Goal: Information Seeking & Learning: Check status

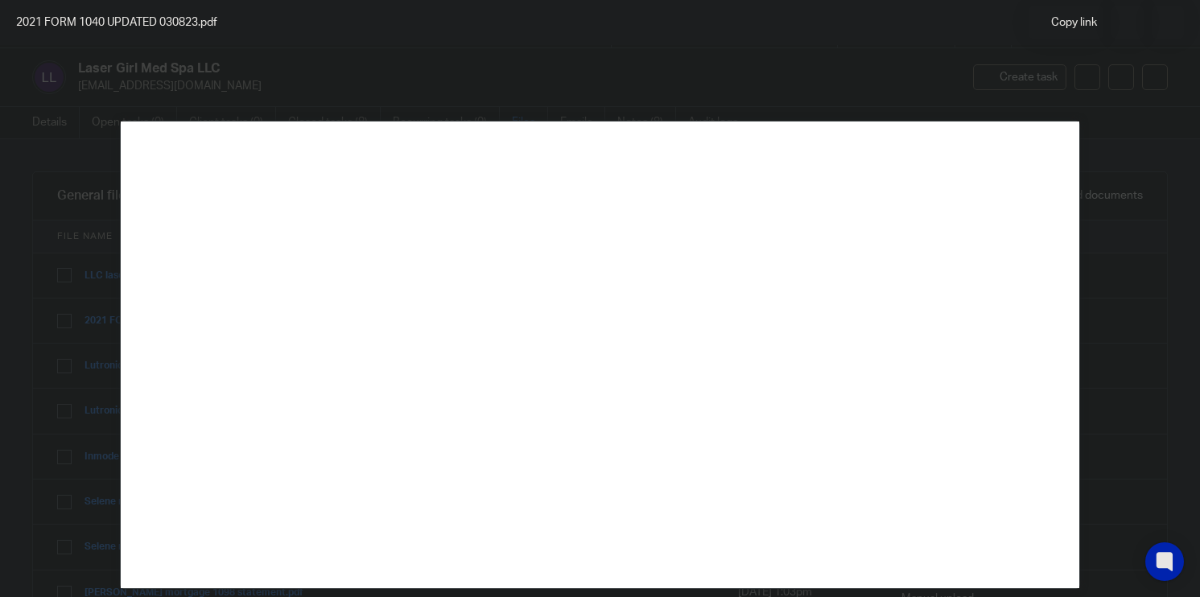
click at [985, 72] on div at bounding box center [600, 298] width 1200 height 597
click at [1169, 23] on icon at bounding box center [1168, 23] width 12 height 12
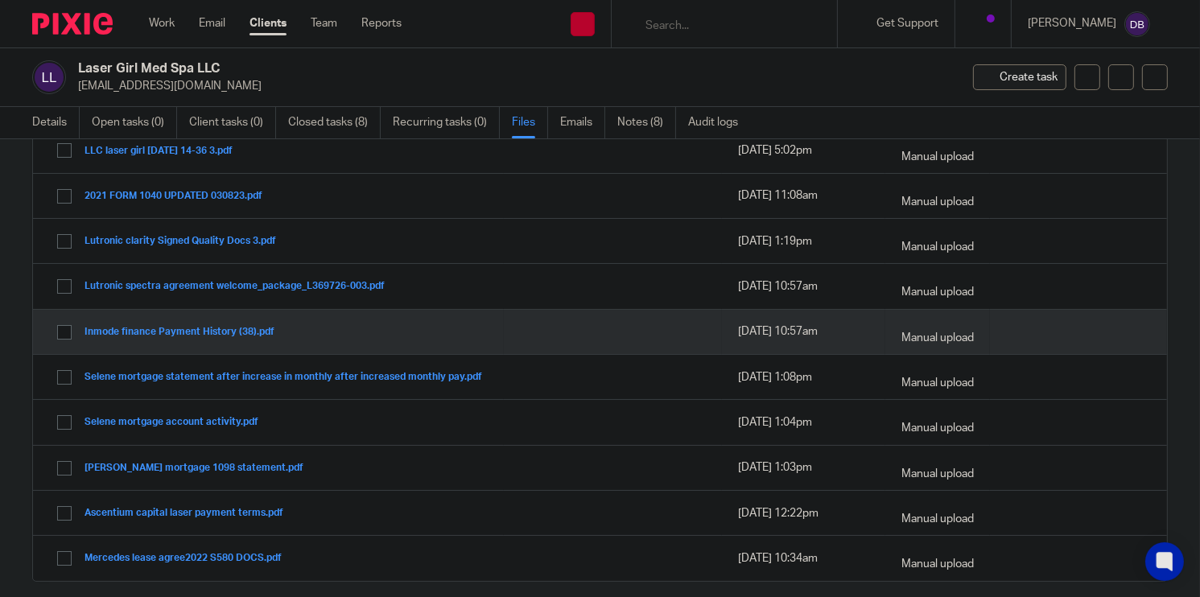
scroll to position [161, 0]
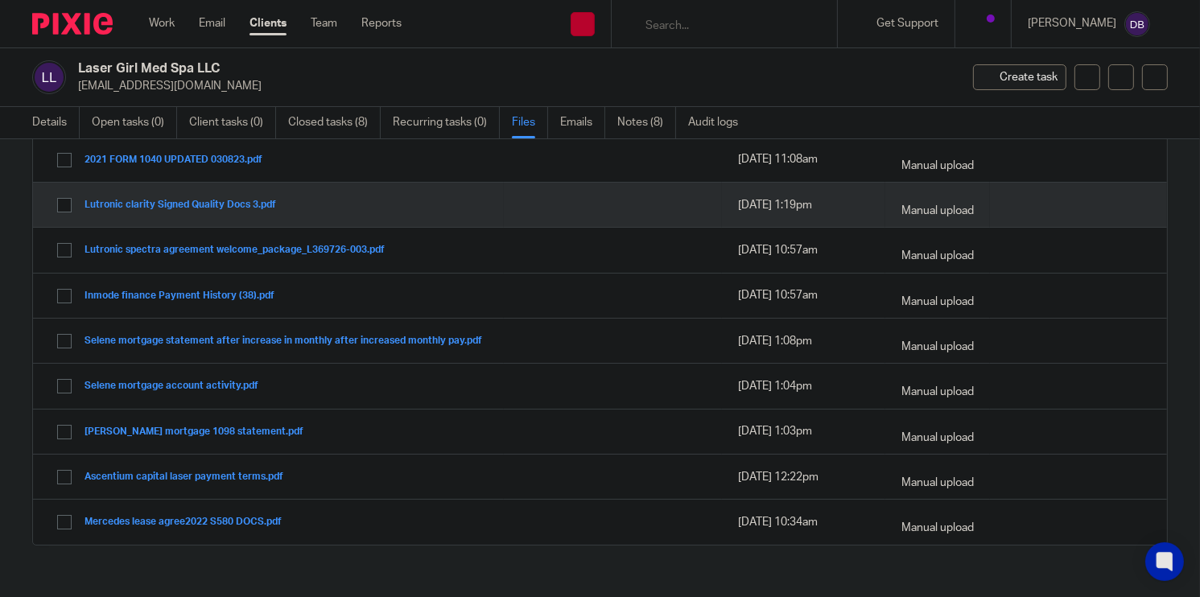
click at [241, 206] on button "Lutronic clarity Signed Quality Docs 3.pdf" at bounding box center [186, 205] width 204 height 11
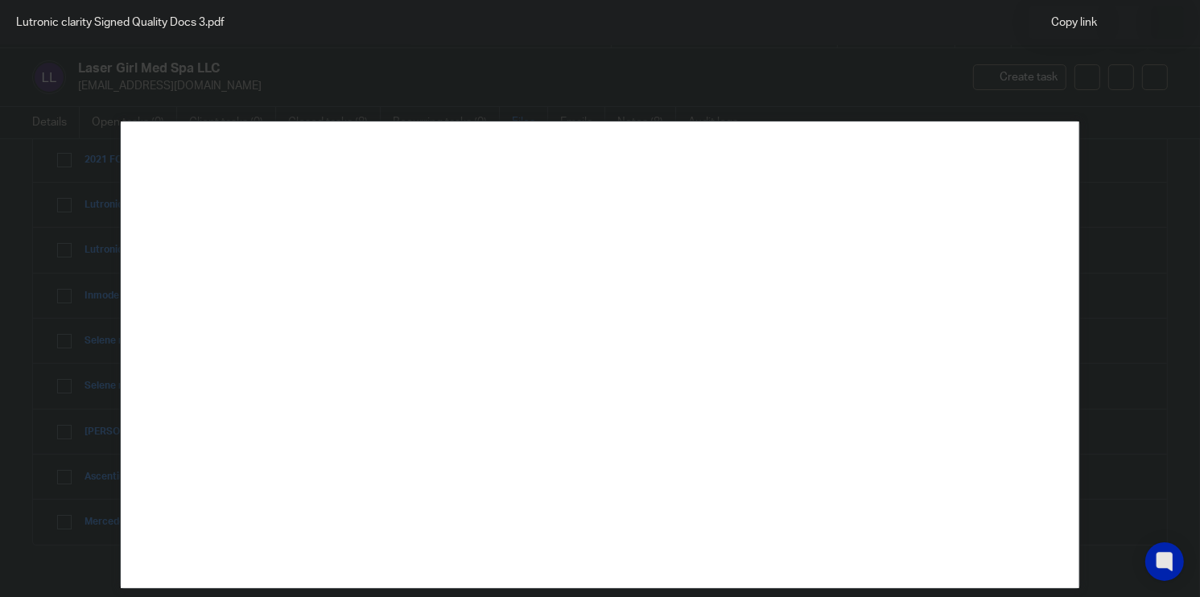
click at [1167, 27] on icon at bounding box center [1168, 23] width 12 height 12
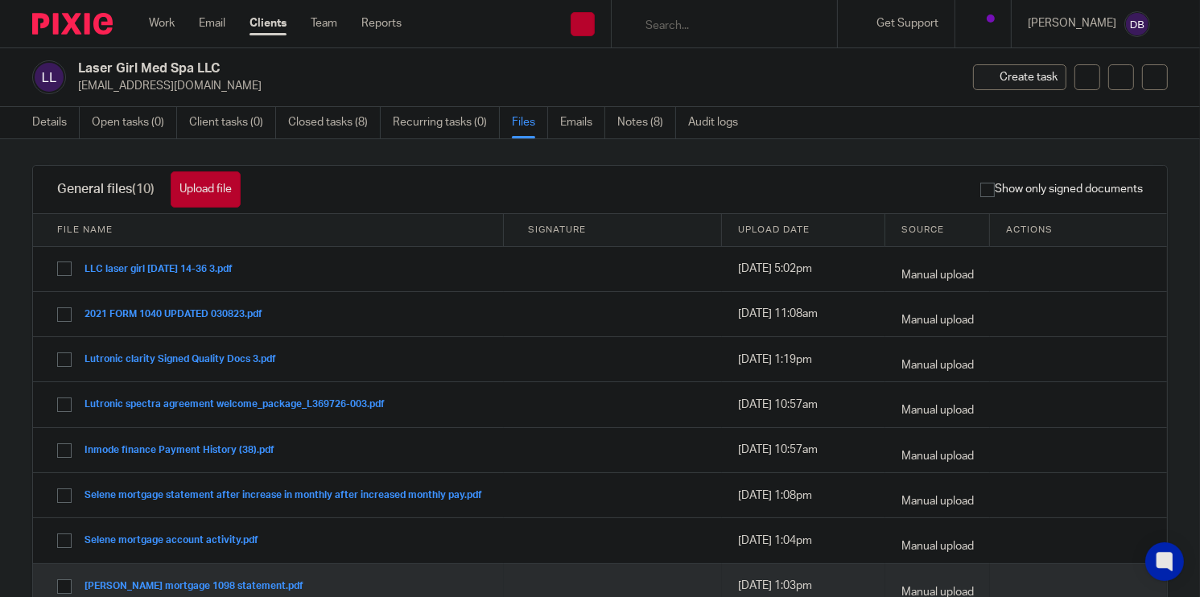
scroll to position [0, 0]
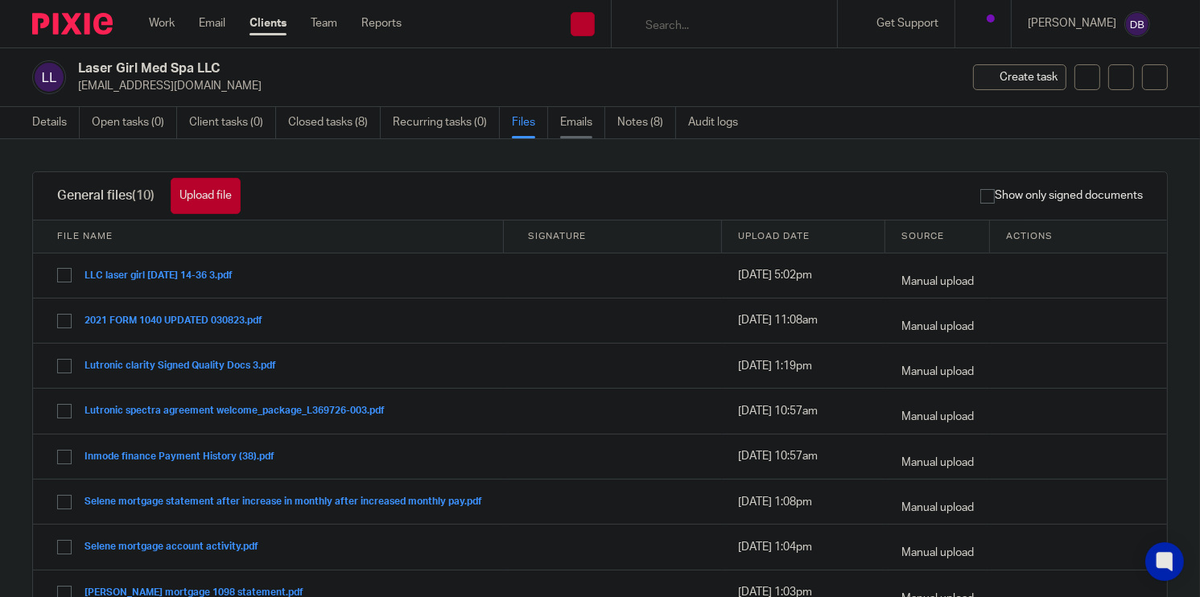
click at [579, 121] on link "Emails" at bounding box center [582, 122] width 45 height 31
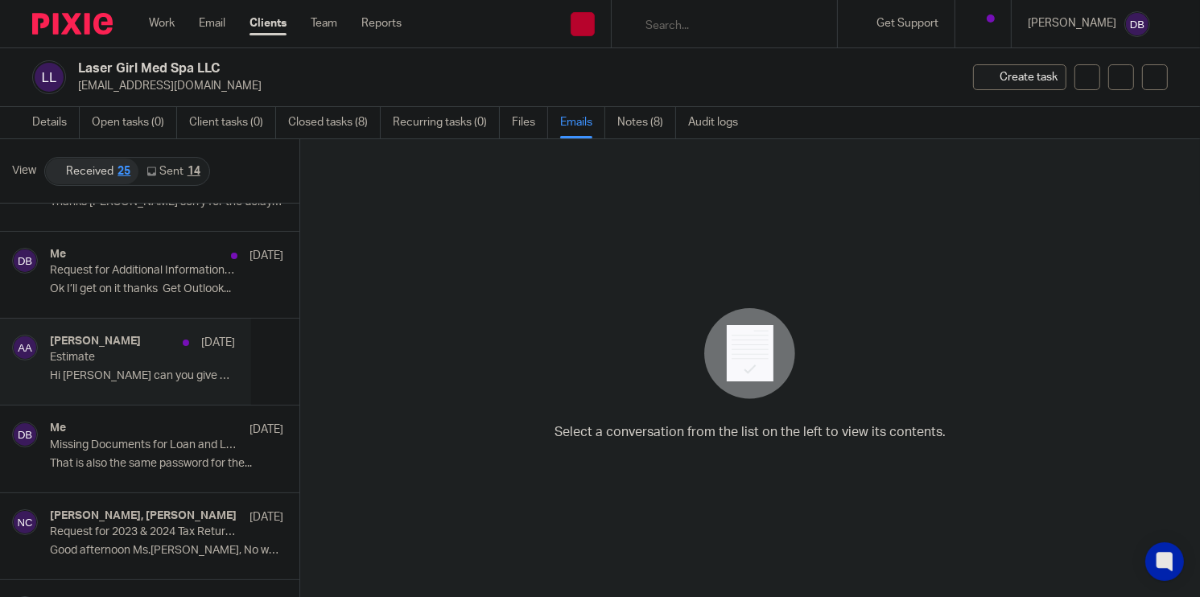
scroll to position [161, 0]
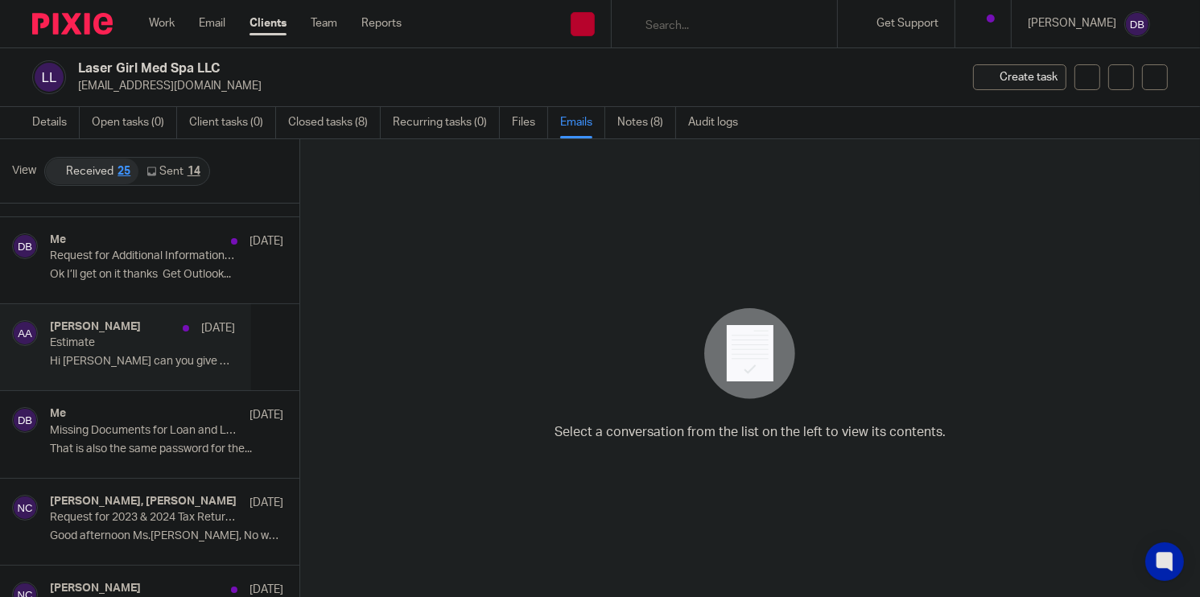
click at [144, 356] on p "Hi Angie can you give me an estimate on what it..." at bounding box center [142, 362] width 185 height 14
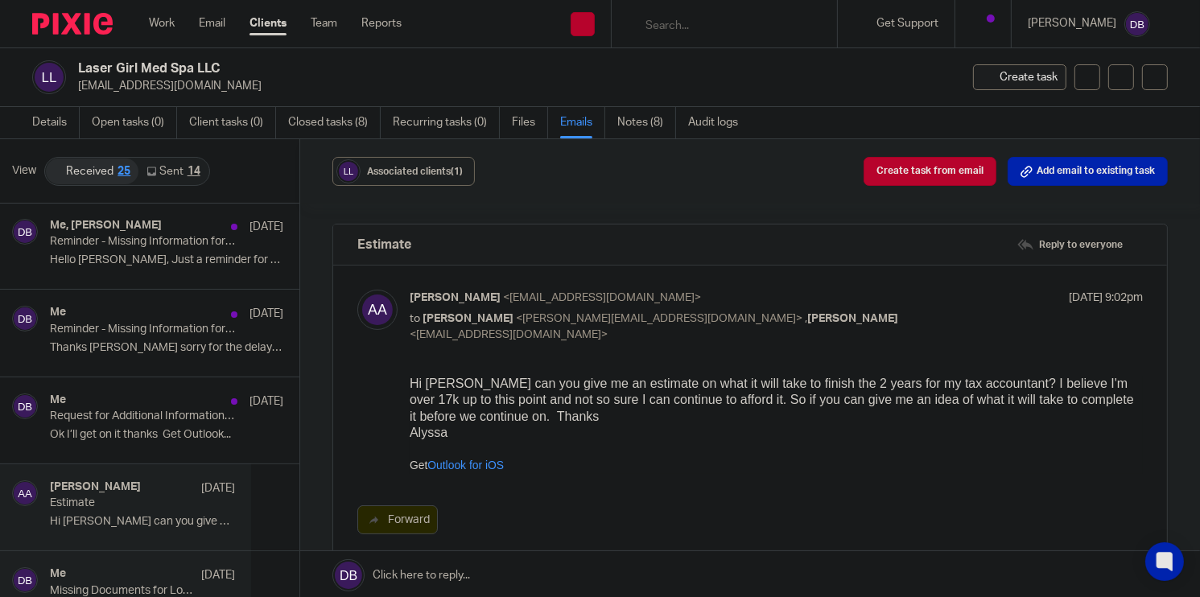
scroll to position [0, 0]
click at [125, 389] on div "Me Aug 25 Request for Additional Information on Outstanding Transactions - Lase…" at bounding box center [125, 421] width 251 height 86
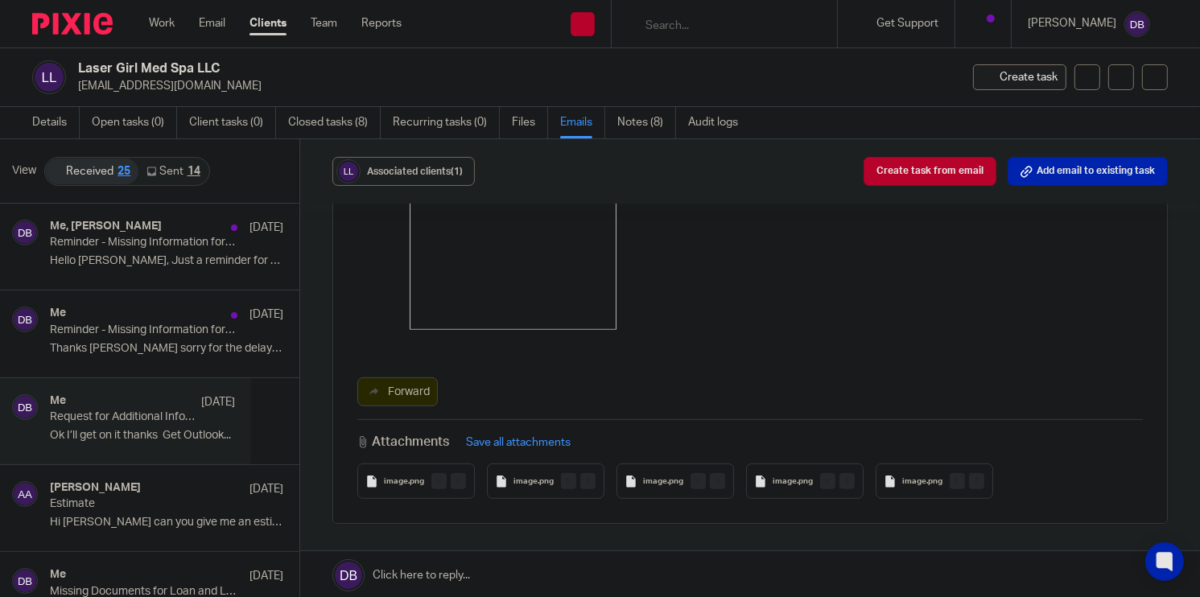
scroll to position [885, 0]
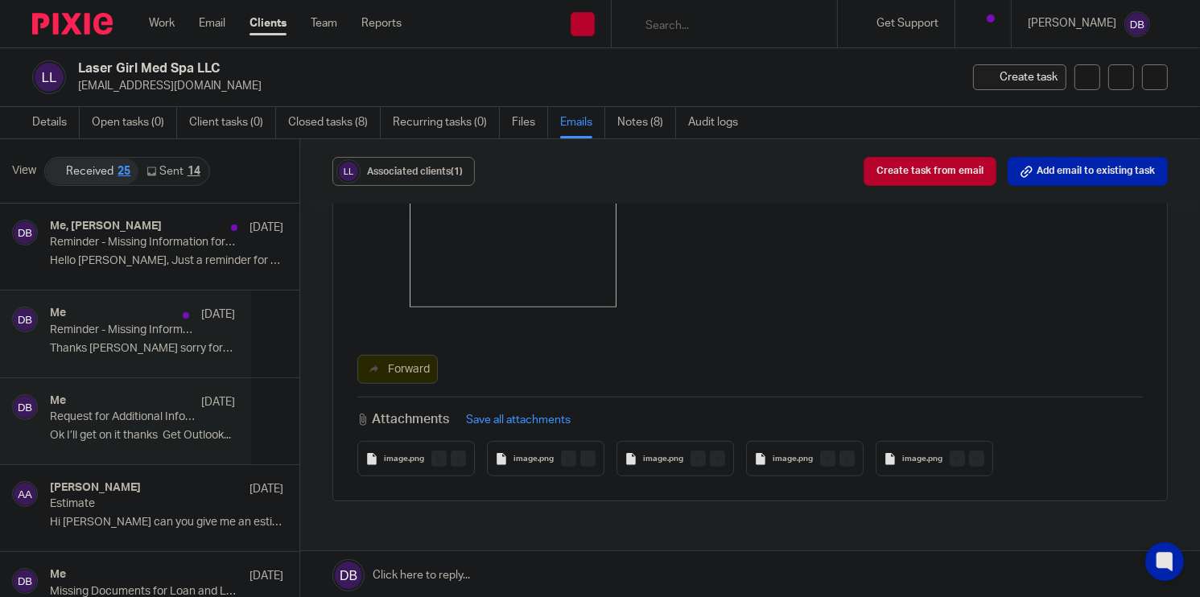
click at [99, 340] on div "Me Sep 12 Reminder - Missing Information for 2022-2023 Accounting Year Thanks D…" at bounding box center [142, 334] width 185 height 54
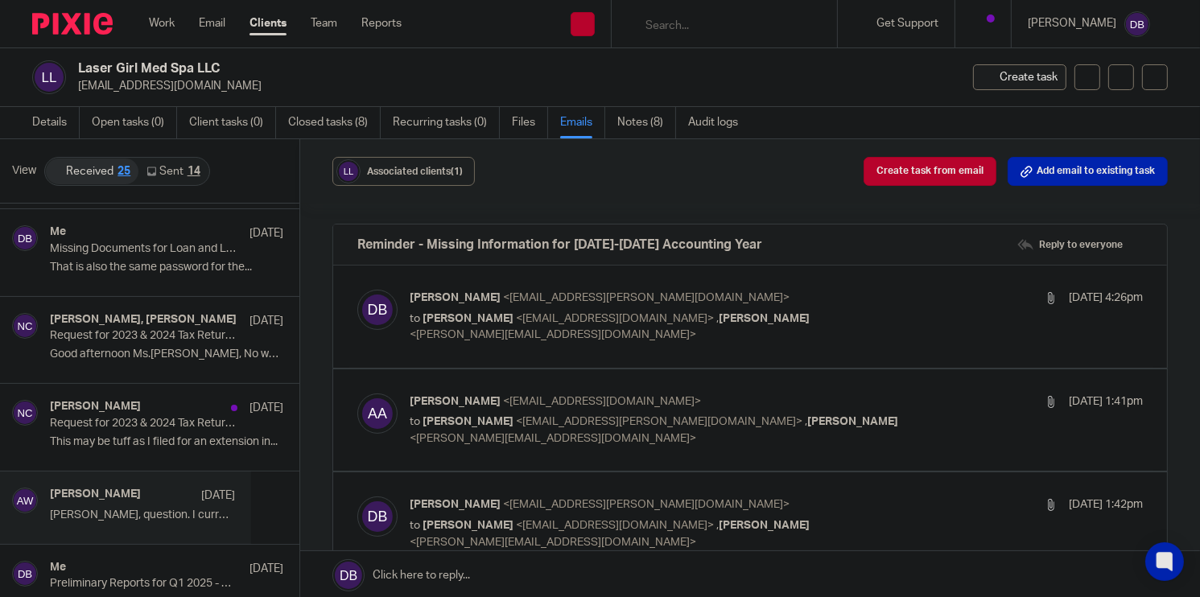
scroll to position [241, 0]
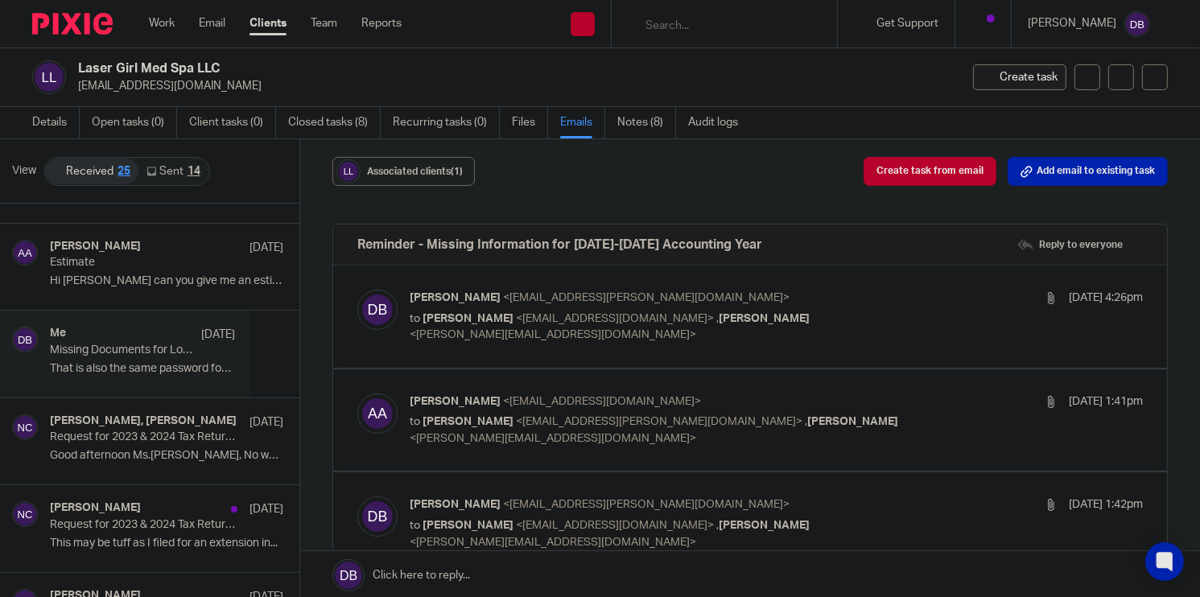
click at [143, 350] on p "Missing Documents for Loan and Lease of Equipment" at bounding box center [124, 351] width 148 height 14
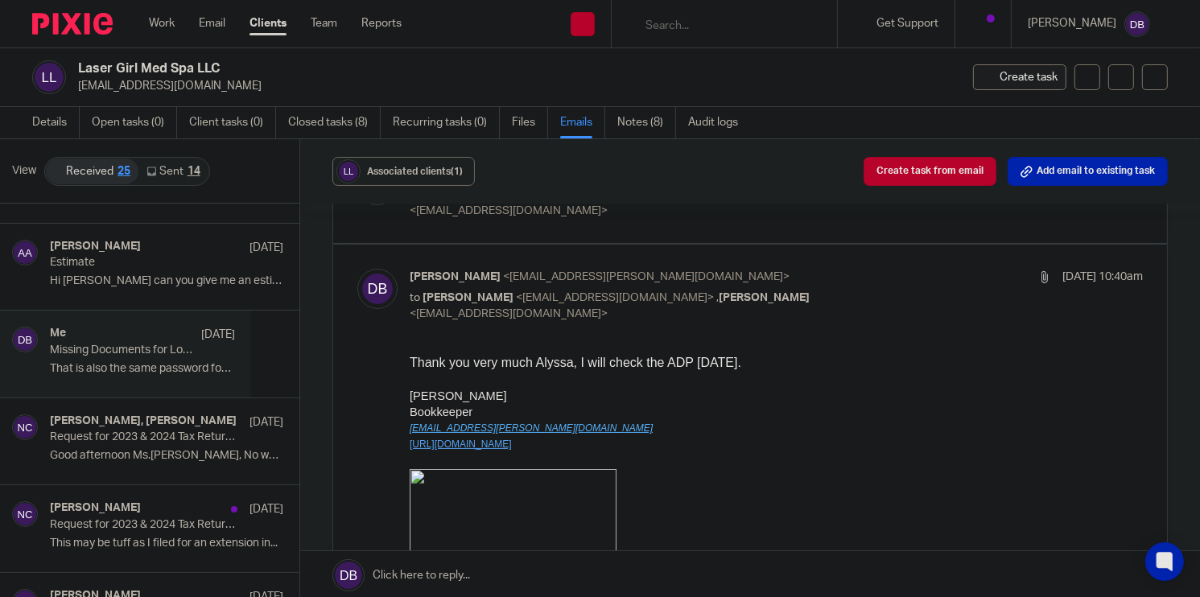
scroll to position [0, 0]
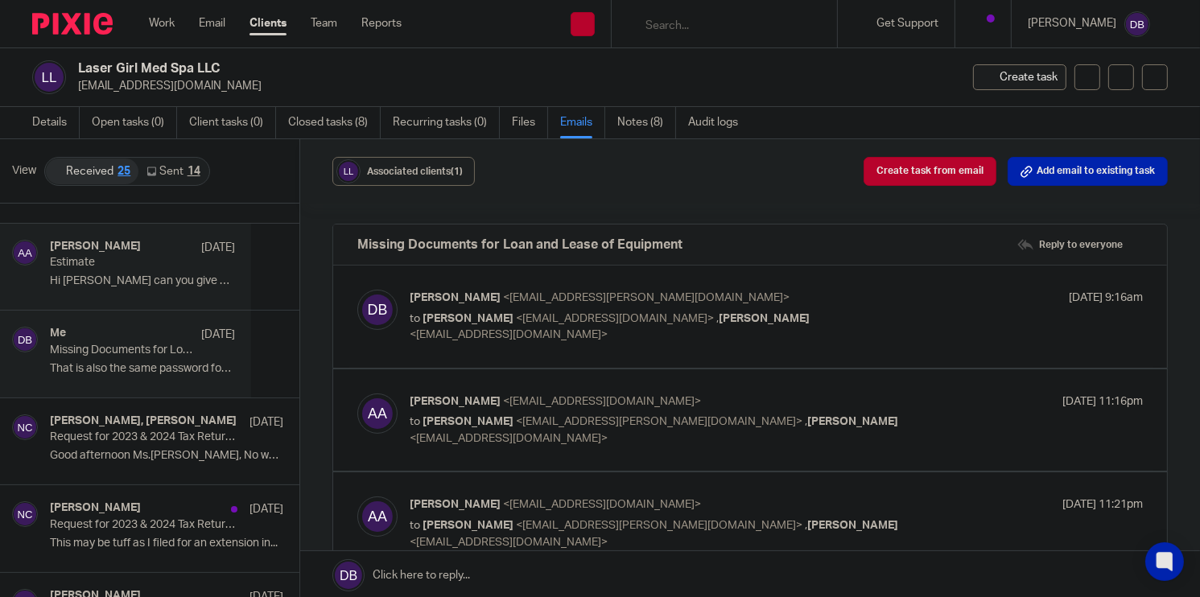
click at [144, 290] on div "Alyssa Abramson Aug 25 Estimate Hi Angie can you give me an estimate on what it…" at bounding box center [142, 267] width 185 height 54
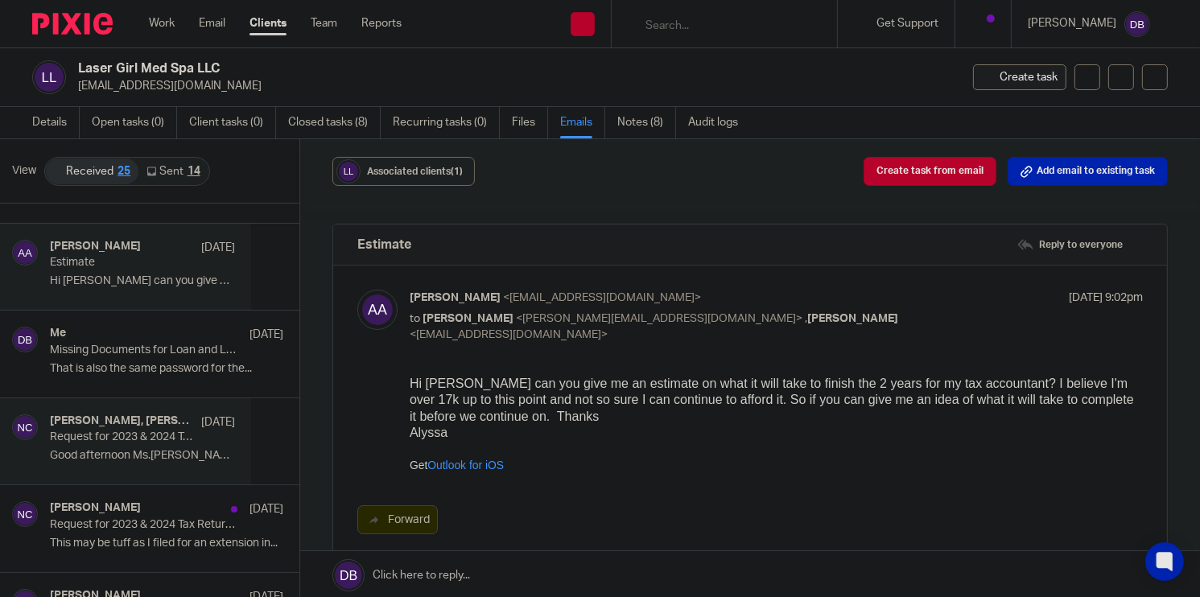
click at [127, 420] on h4 "Nathalie Coronado, Alyssa Abramson" at bounding box center [121, 421] width 143 height 14
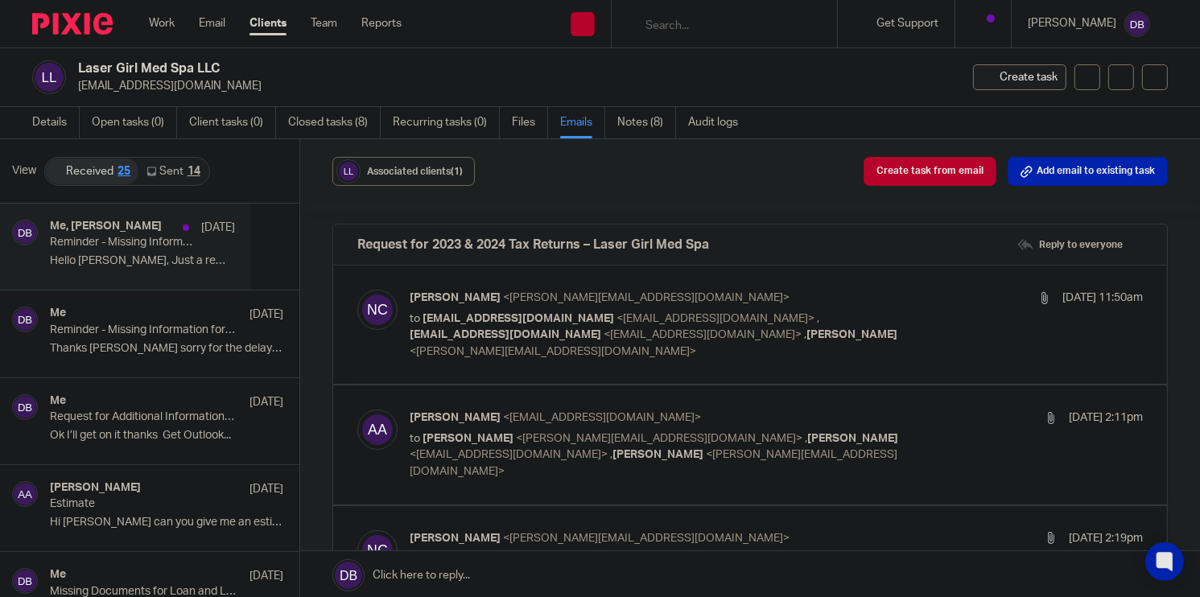
click at [163, 267] on p "Hello Alyssa, Just a reminder for this..." at bounding box center [142, 261] width 185 height 14
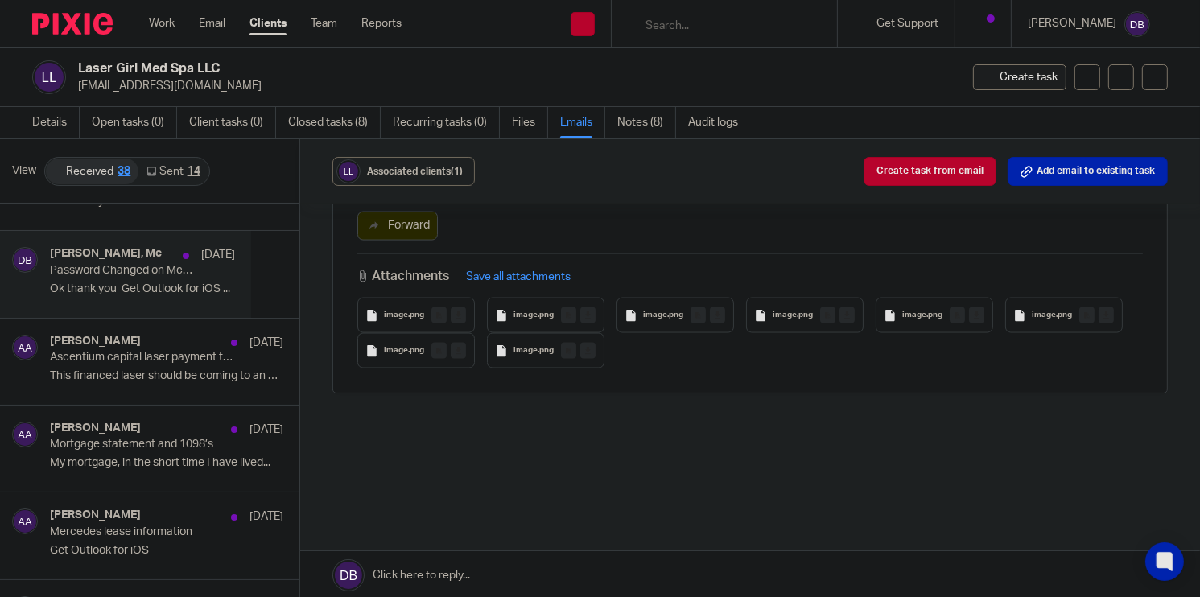
scroll to position [2253, 0]
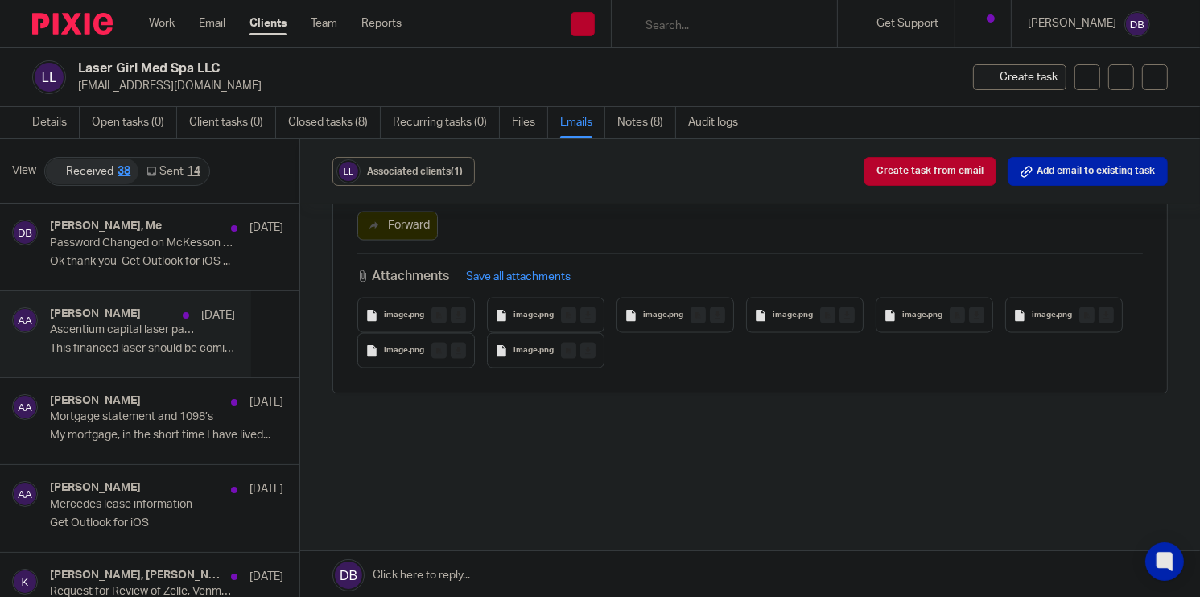
click at [159, 342] on p "This financed laser should be coming to an end..." at bounding box center [142, 349] width 185 height 14
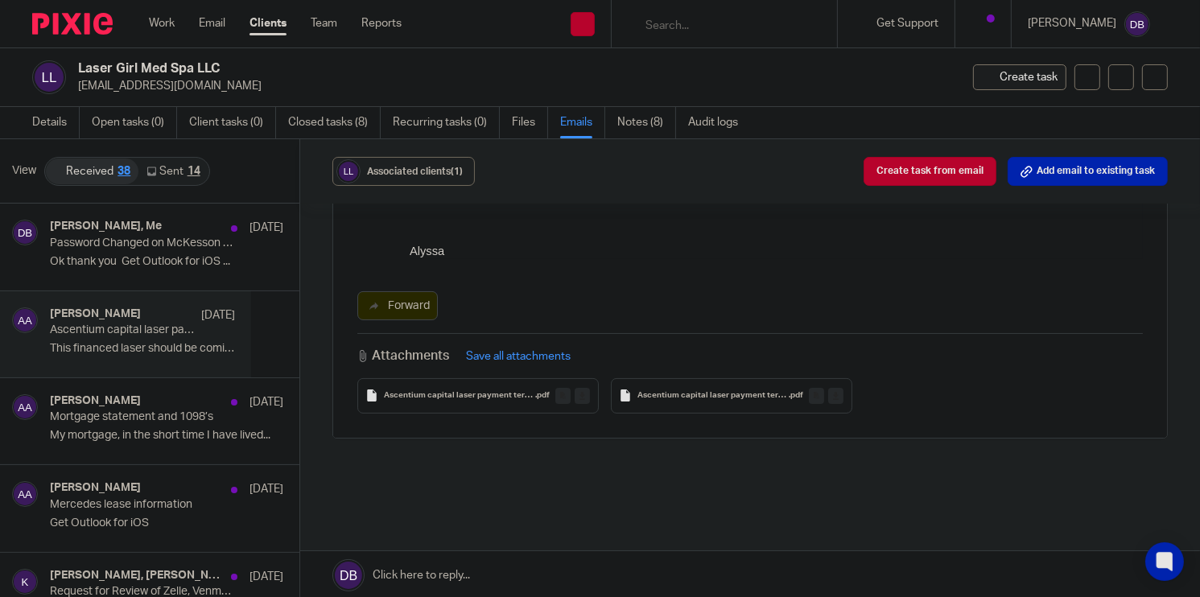
scroll to position [217, 0]
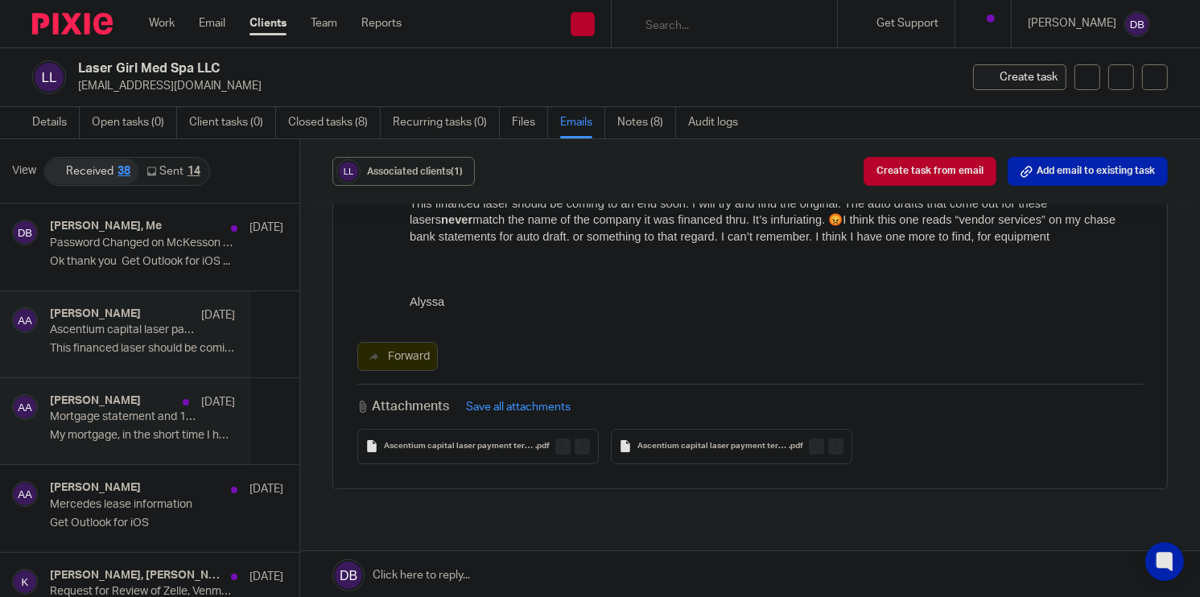
click at [108, 422] on div "Alyssa Abramson Mar 6 Mortgage statement and 1098’s My mortgage, in the short t…" at bounding box center [142, 421] width 185 height 54
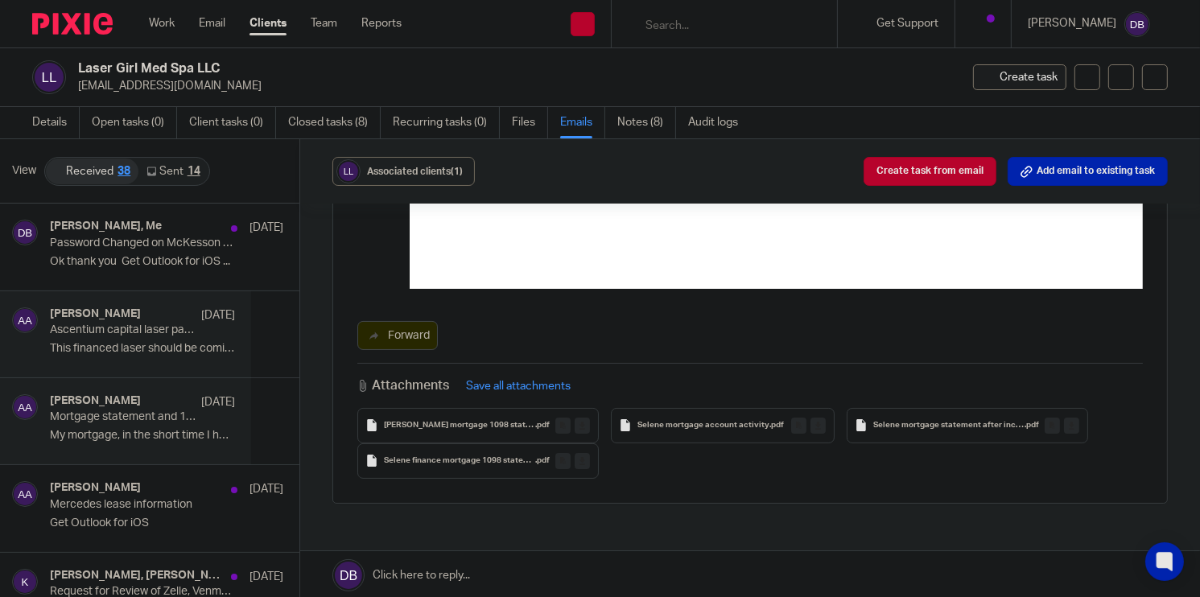
scroll to position [0, 0]
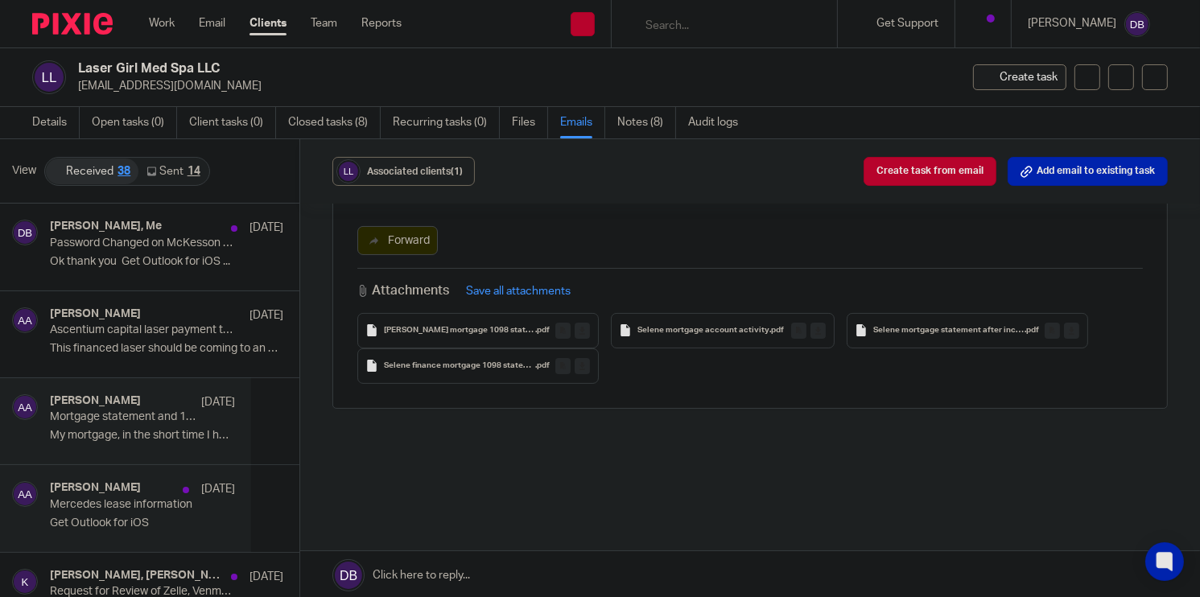
click at [112, 481] on h4 "Alyssa Abramson" at bounding box center [95, 488] width 91 height 14
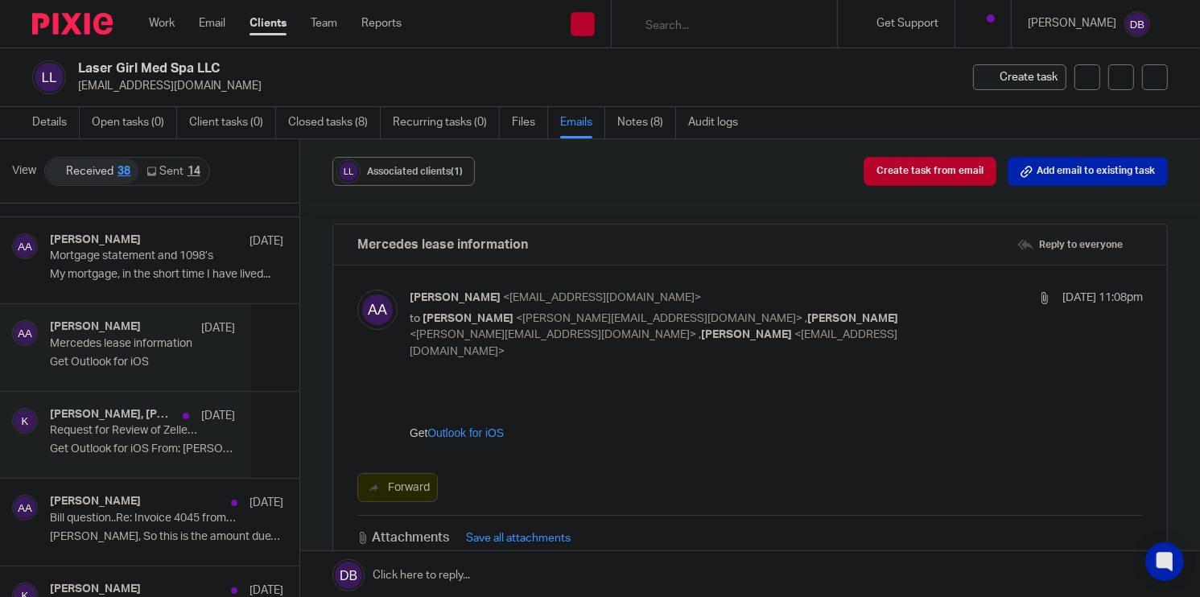
click at [118, 448] on p "Get Outlook for iOS From: Alyssa Abramson..." at bounding box center [142, 449] width 185 height 14
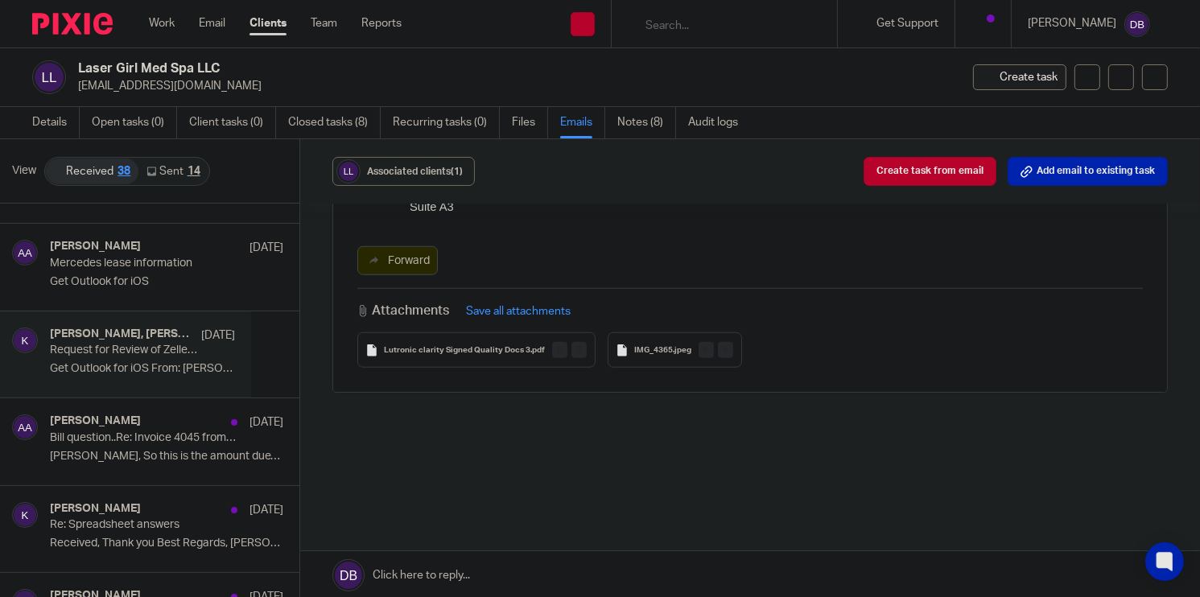
click at [449, 355] on div "Lutronic clarity Signed Quality Docs 3 .pdf" at bounding box center [476, 349] width 238 height 35
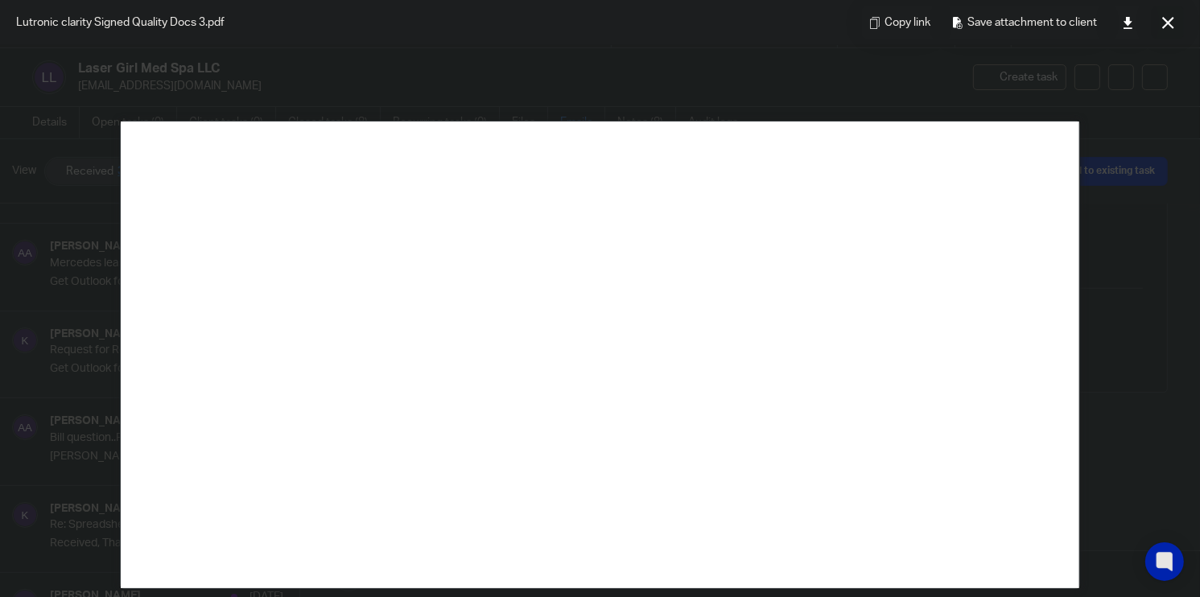
click at [1167, 24] on icon at bounding box center [1168, 23] width 12 height 12
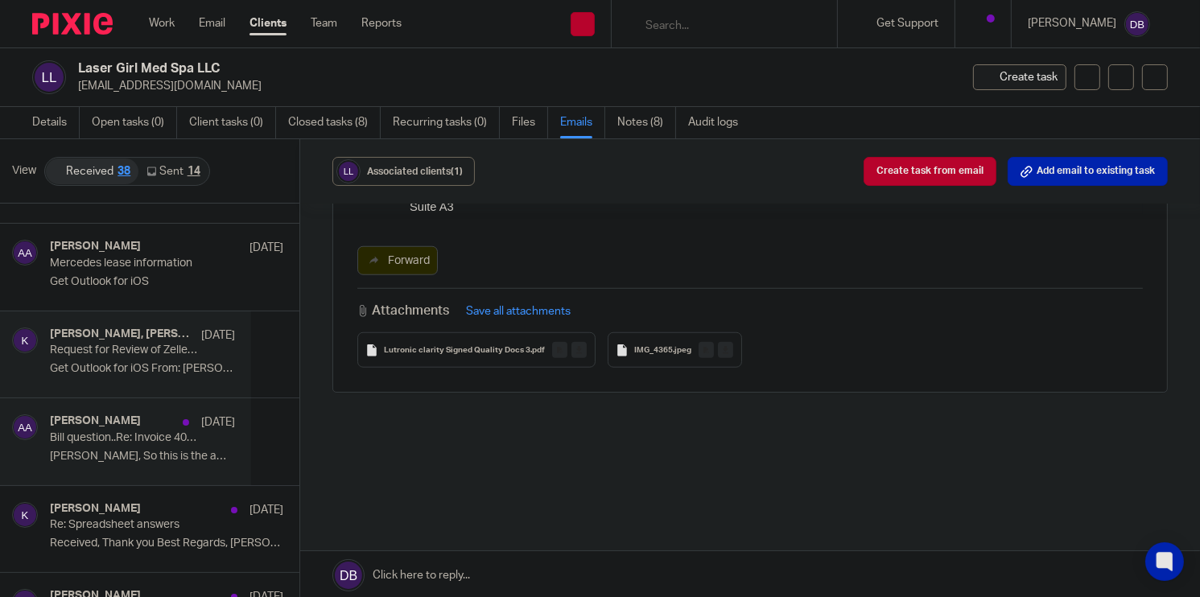
click at [86, 408] on div "Alyssa Abramson Mar 6 Bill question..Re: Invoice 4045 from Clutch City Financia…" at bounding box center [125, 441] width 251 height 86
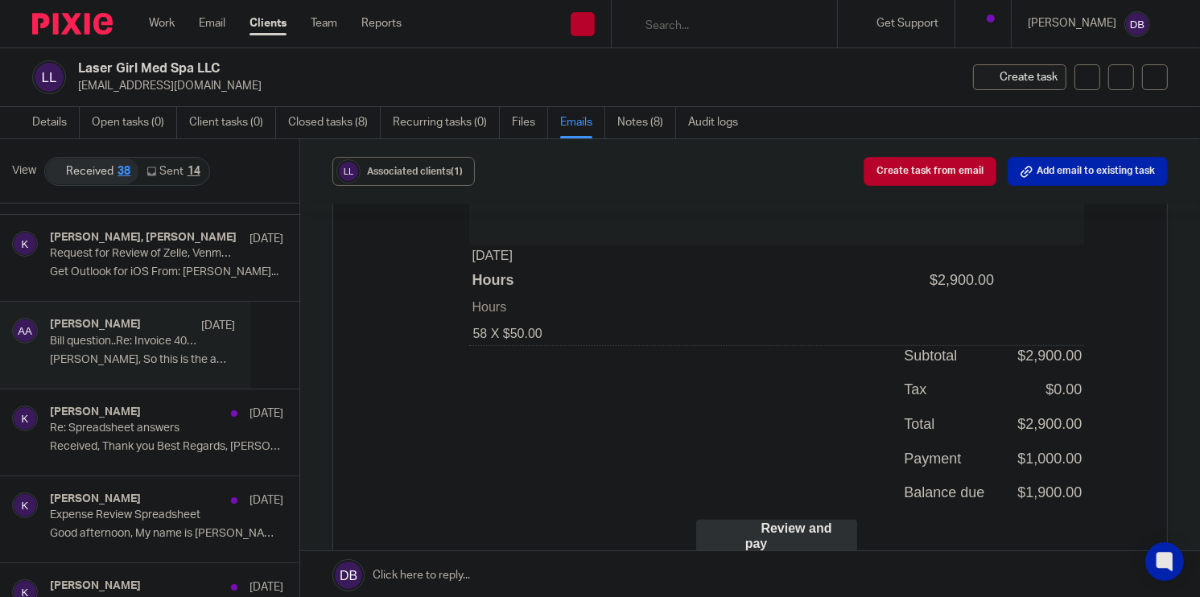
scroll to position [2655, 0]
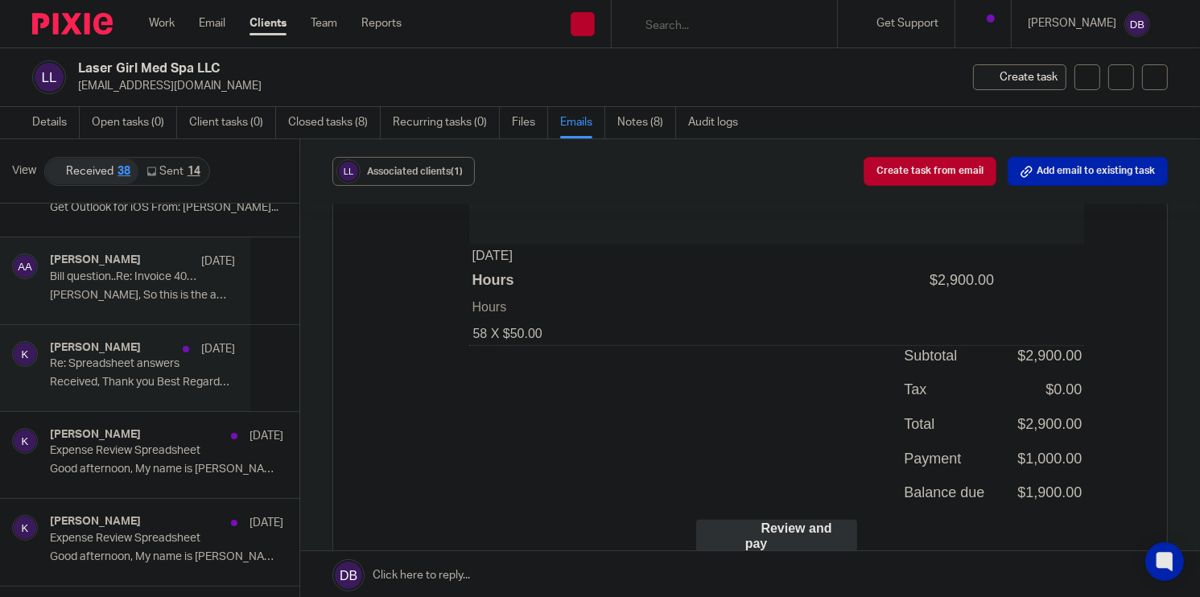
click at [109, 380] on p "Received, Thank you Best Regards, Krystal..." at bounding box center [142, 383] width 185 height 14
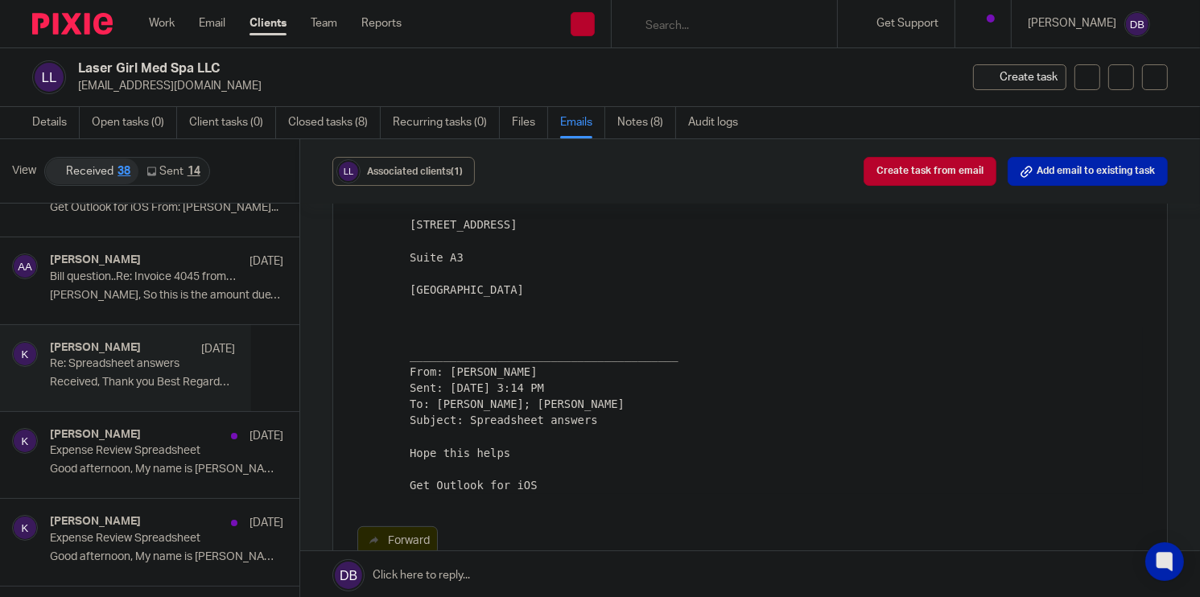
scroll to position [543, 0]
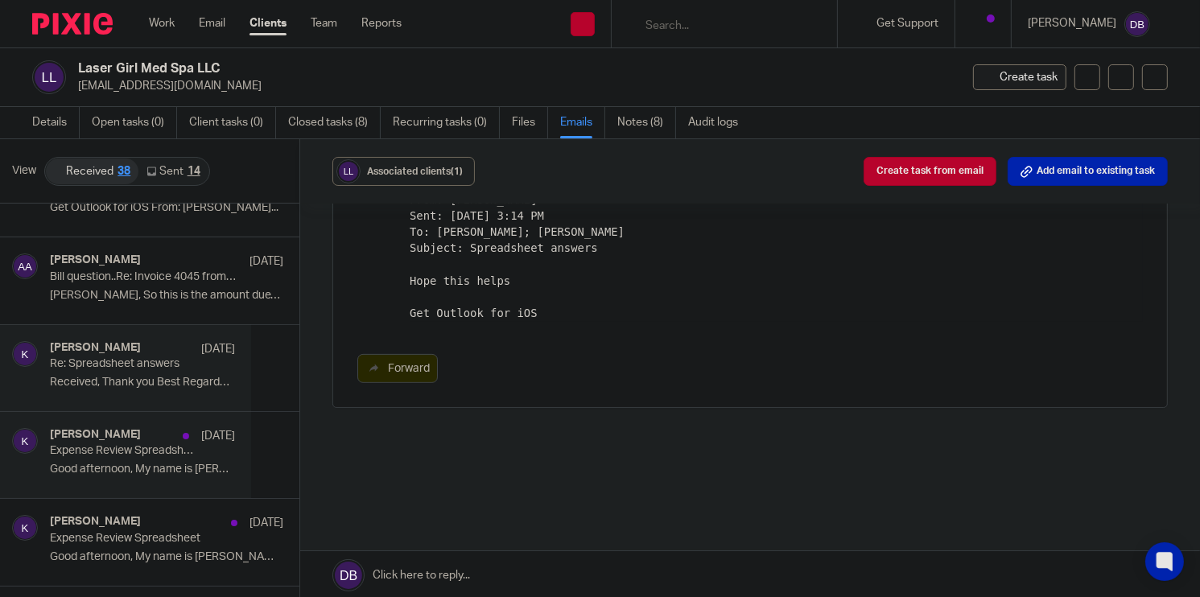
click at [134, 455] on div "Krystal Mar 3 Expense Review Spreadsheet Good afternoon, My name is Krystal, an…" at bounding box center [142, 455] width 185 height 54
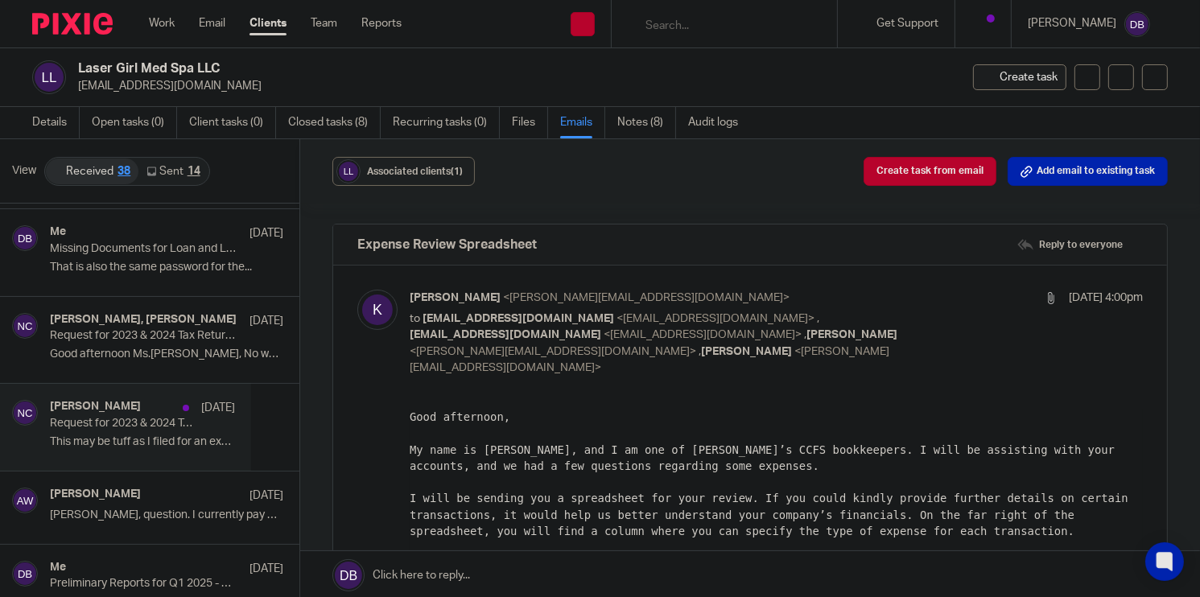
scroll to position [402, 0]
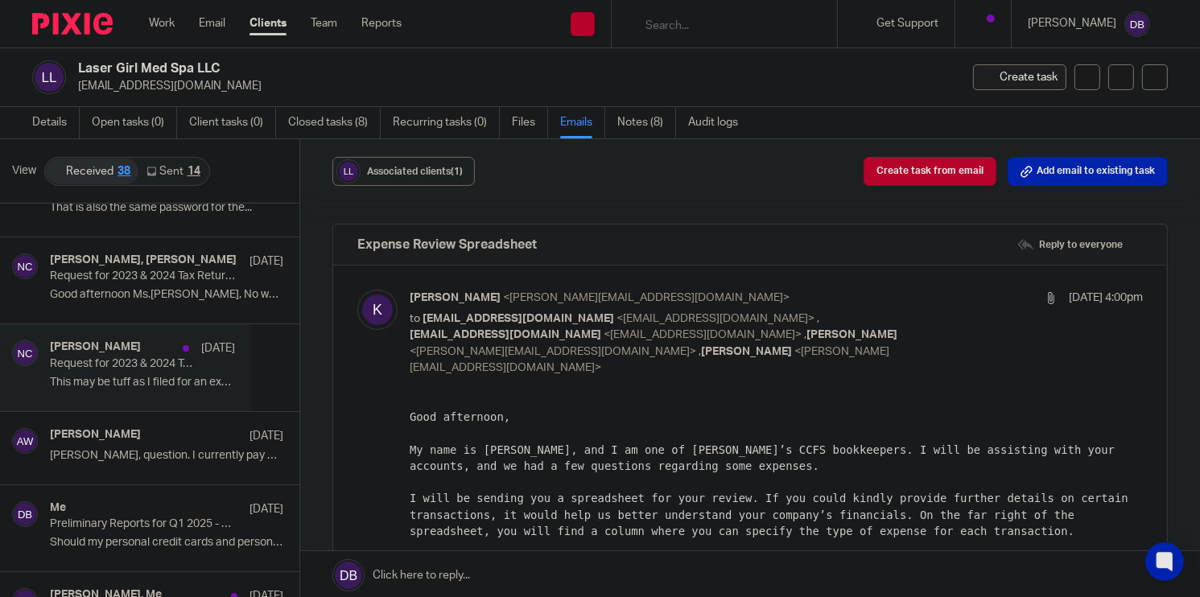
click at [154, 360] on p "Request for 2023 & 2024 Tax Returns – Laser Girl Med Spa" at bounding box center [124, 364] width 148 height 14
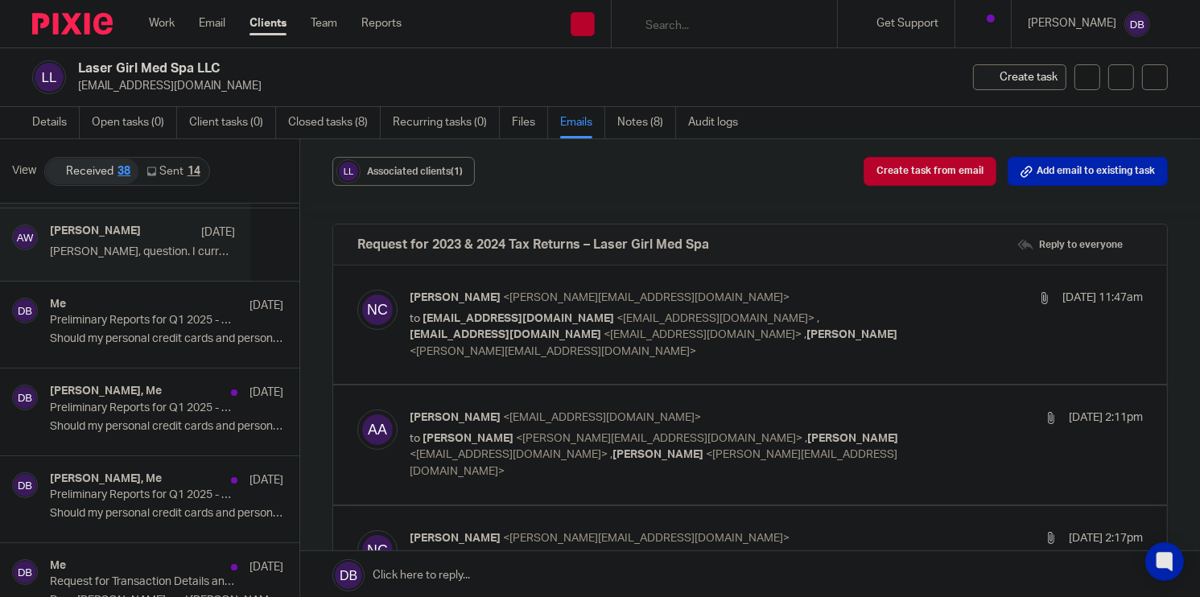
scroll to position [644, 0]
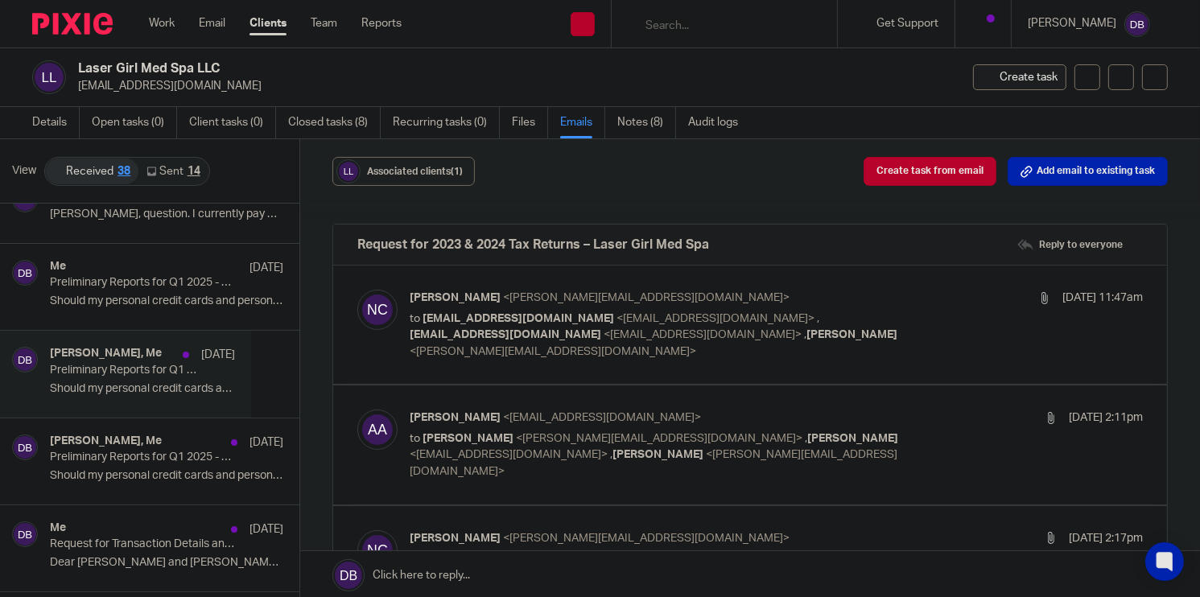
click at [142, 374] on p "Preliminary Reports for Q1 2025 - Laser Girl Med Spa LLC" at bounding box center [124, 371] width 148 height 14
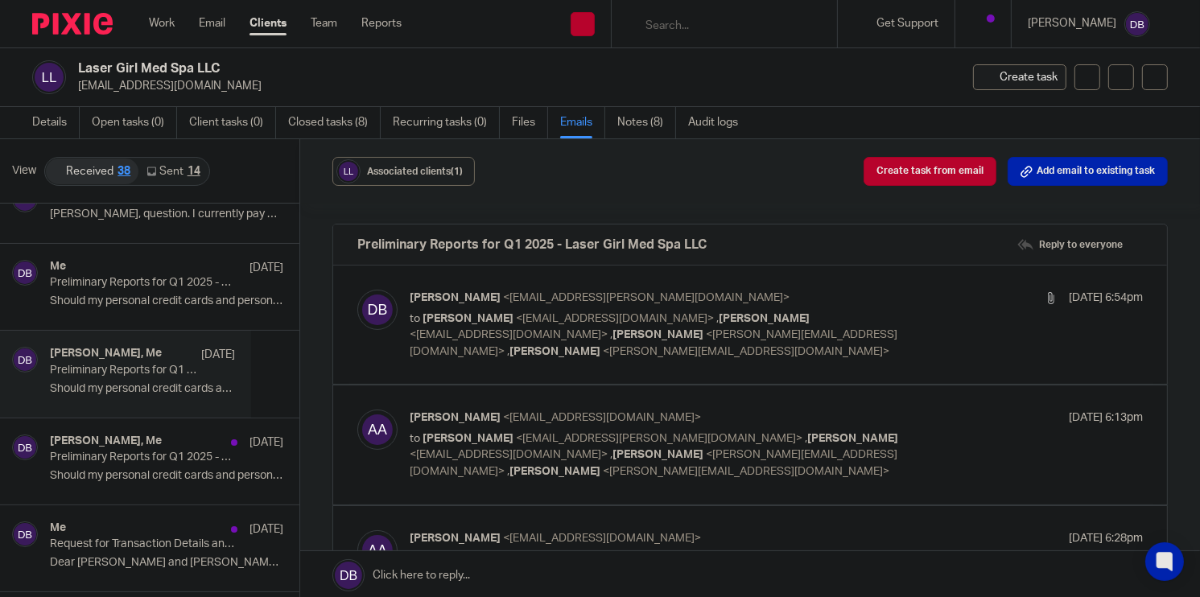
scroll to position [0, 0]
